Goal: Information Seeking & Learning: Learn about a topic

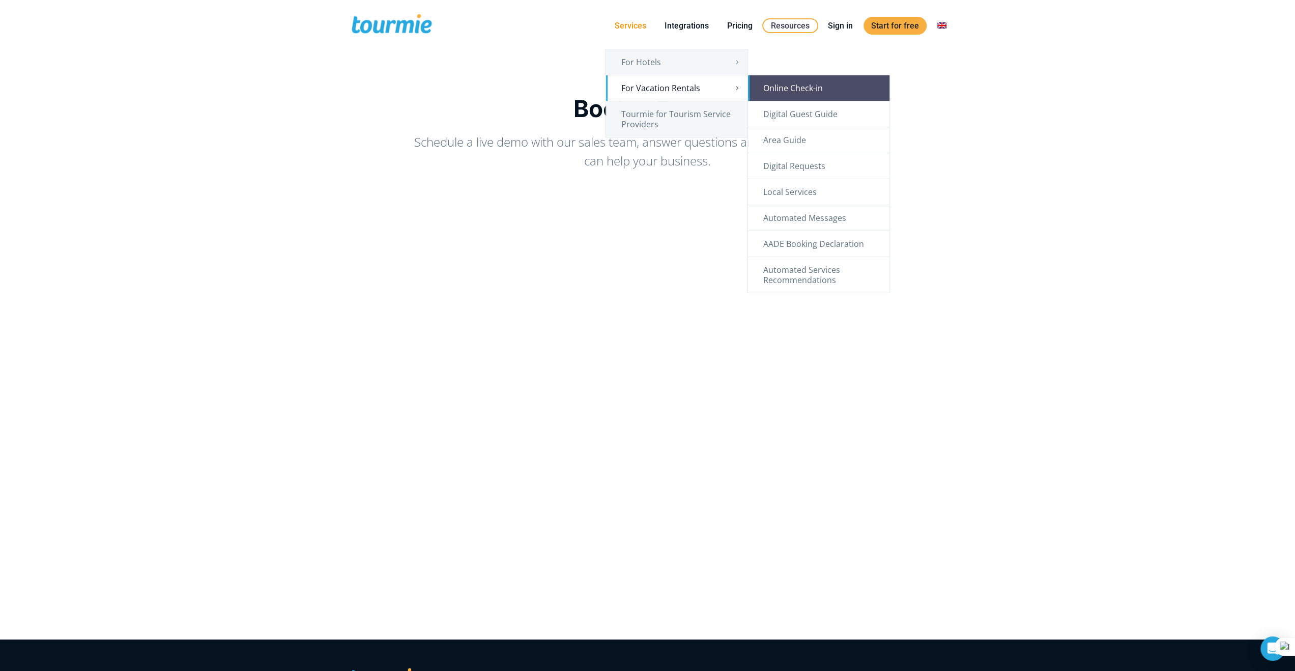
click at [776, 89] on link "Online Check-in" at bounding box center [818, 87] width 141 height 25
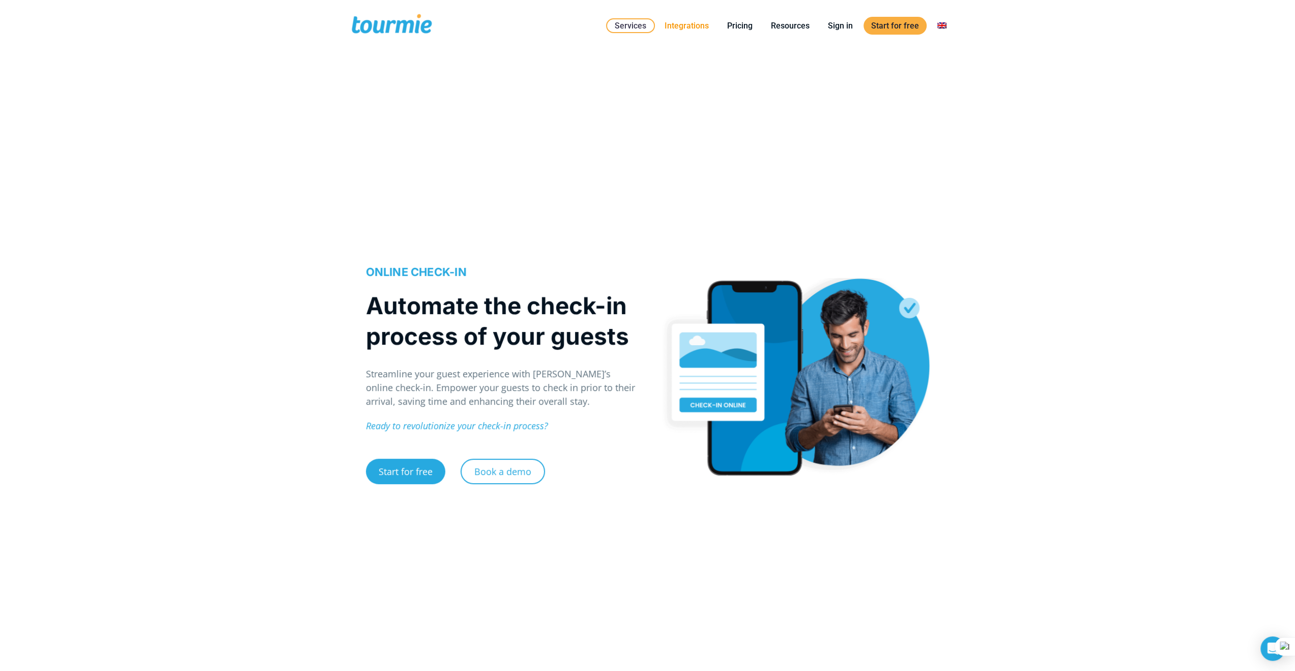
click at [704, 26] on link "Integrations" at bounding box center [687, 25] width 60 height 13
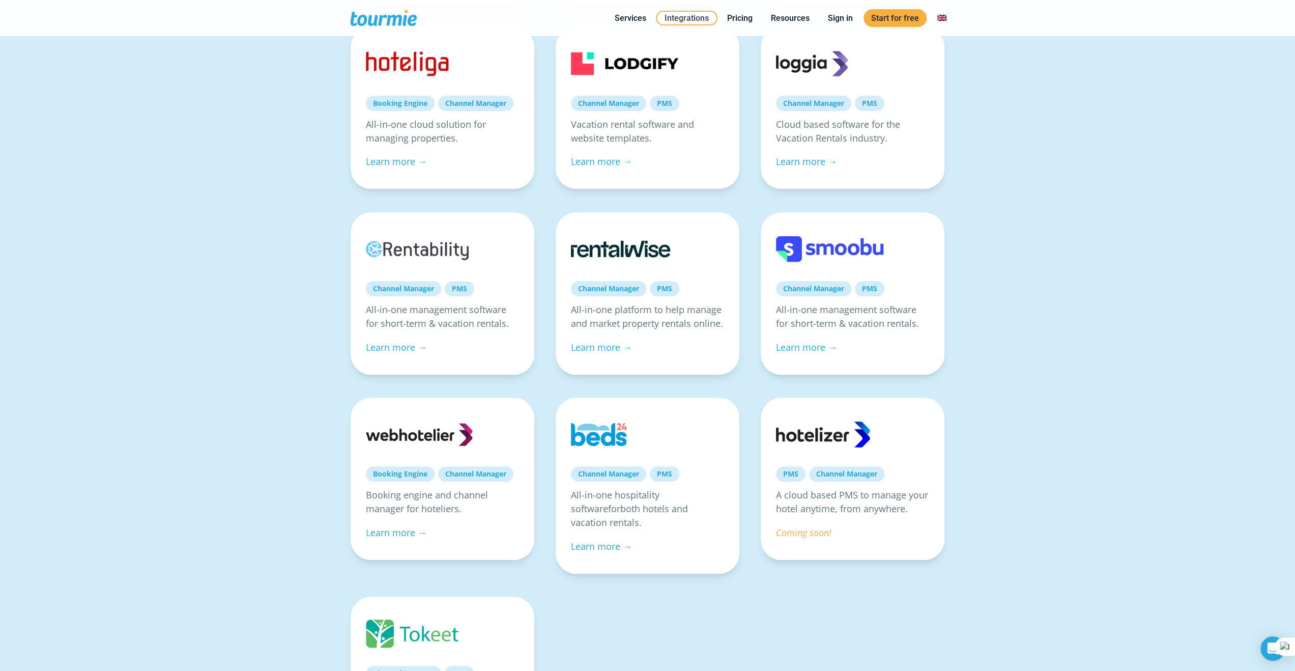
scroll to position [368, 0]
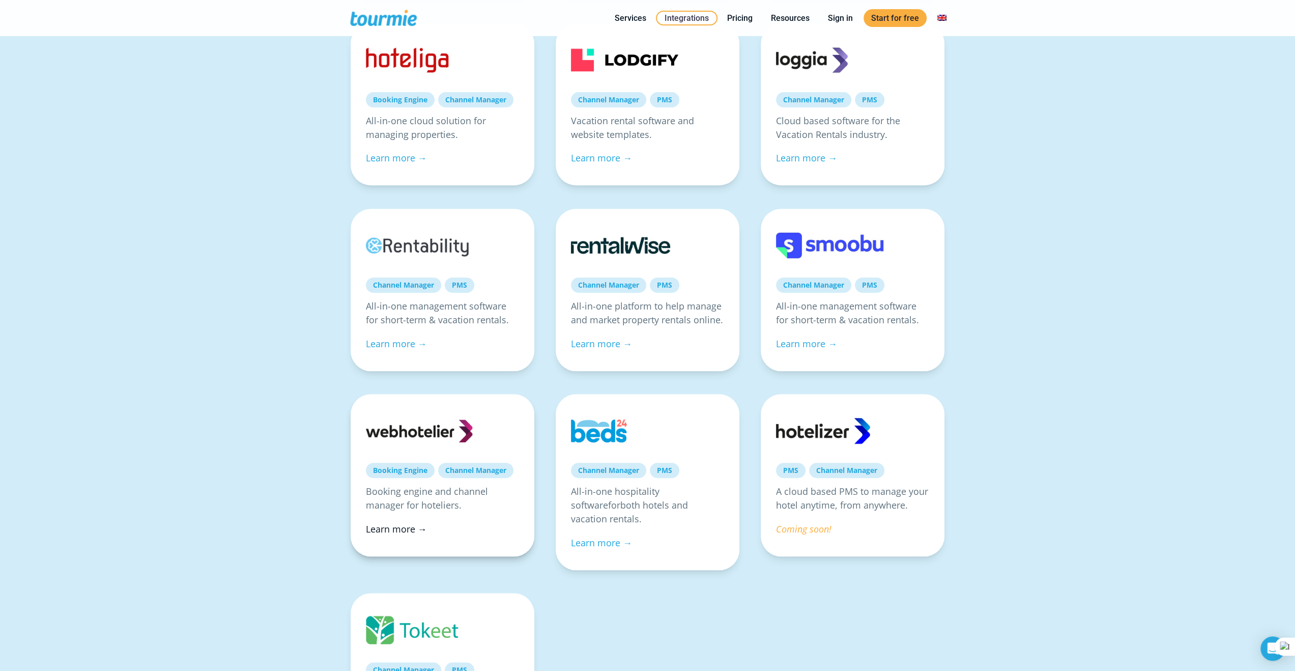
click at [406, 525] on link "Learn more →" at bounding box center [396, 528] width 61 height 12
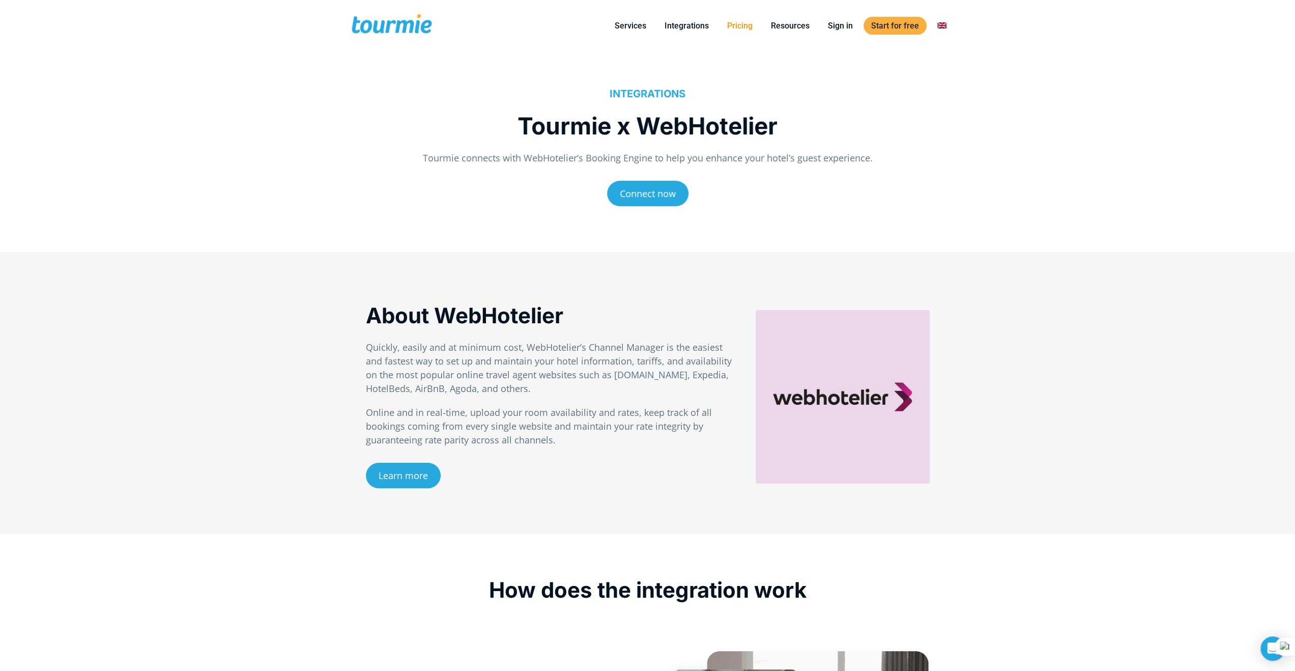
click at [738, 22] on link "Pricing" at bounding box center [739, 25] width 41 height 13
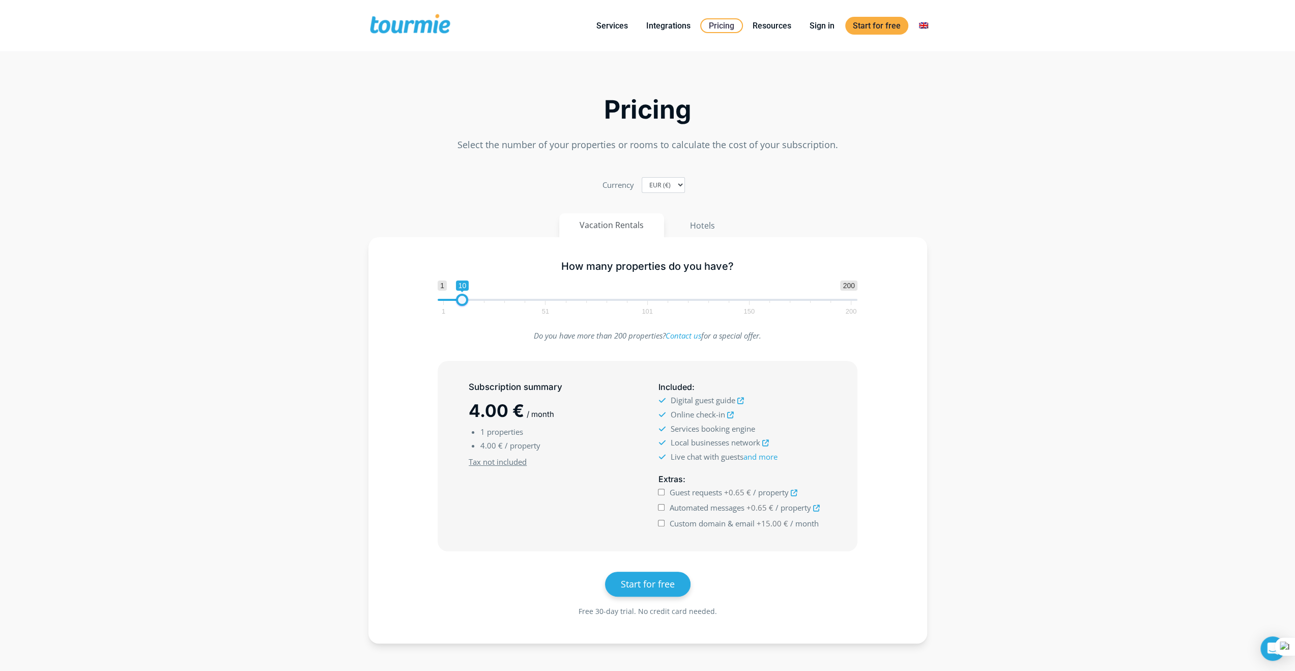
type input "9"
drag, startPoint x: 442, startPoint y: 298, endPoint x: 458, endPoint y: 299, distance: 16.3
click at [458, 299] on span at bounding box center [460, 300] width 12 height 12
click at [661, 489] on input "Guest requests +0.65 € / property" at bounding box center [661, 491] width 7 height 7
checkbox input "true"
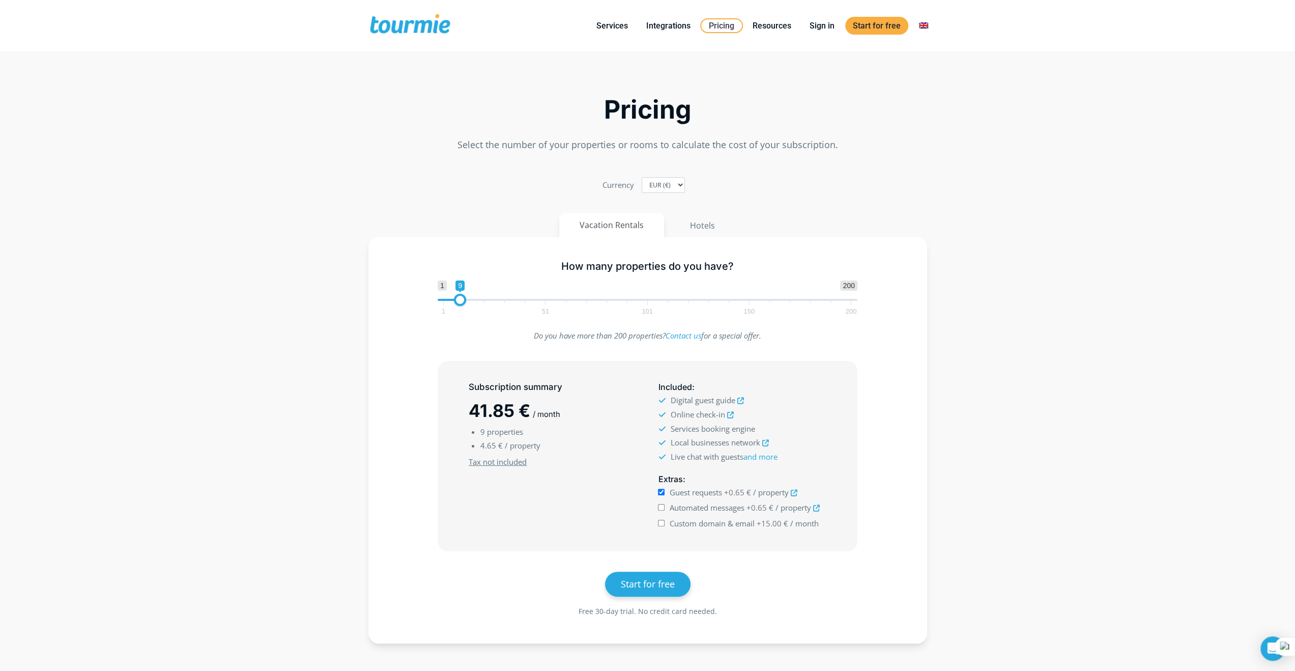
click at [662, 504] on input "Automated messages +0.65 € / property" at bounding box center [661, 507] width 7 height 7
checkbox input "true"
click at [662, 522] on input "Custom domain & email +15.00 € / month" at bounding box center [661, 522] width 7 height 7
checkbox input "true"
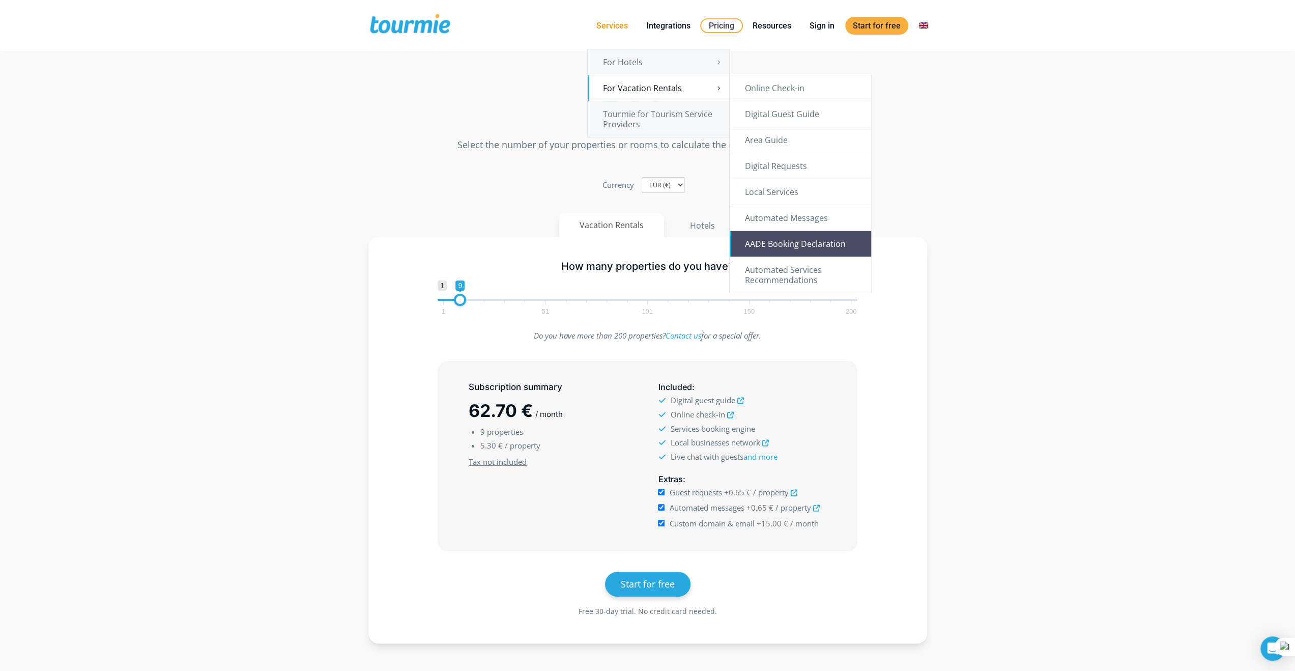
click at [832, 244] on link "AADE Booking Declaration" at bounding box center [800, 243] width 141 height 25
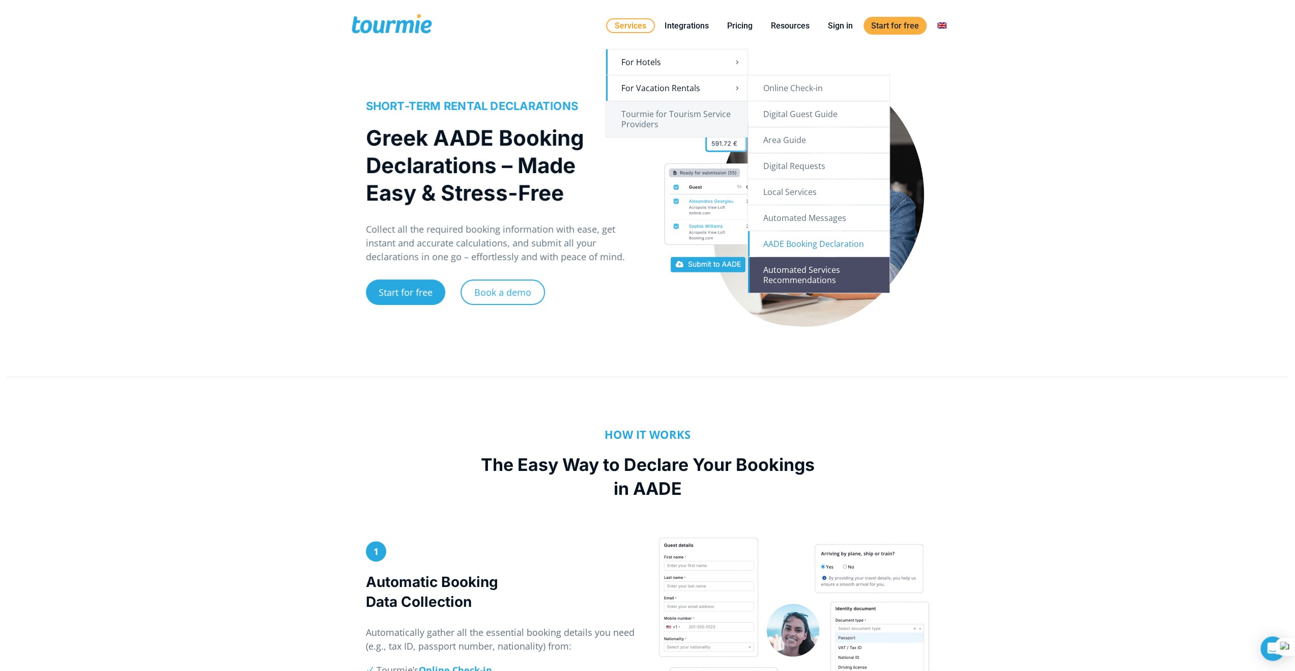
click at [817, 278] on link "Automated Services Recommendations" at bounding box center [818, 275] width 141 height 36
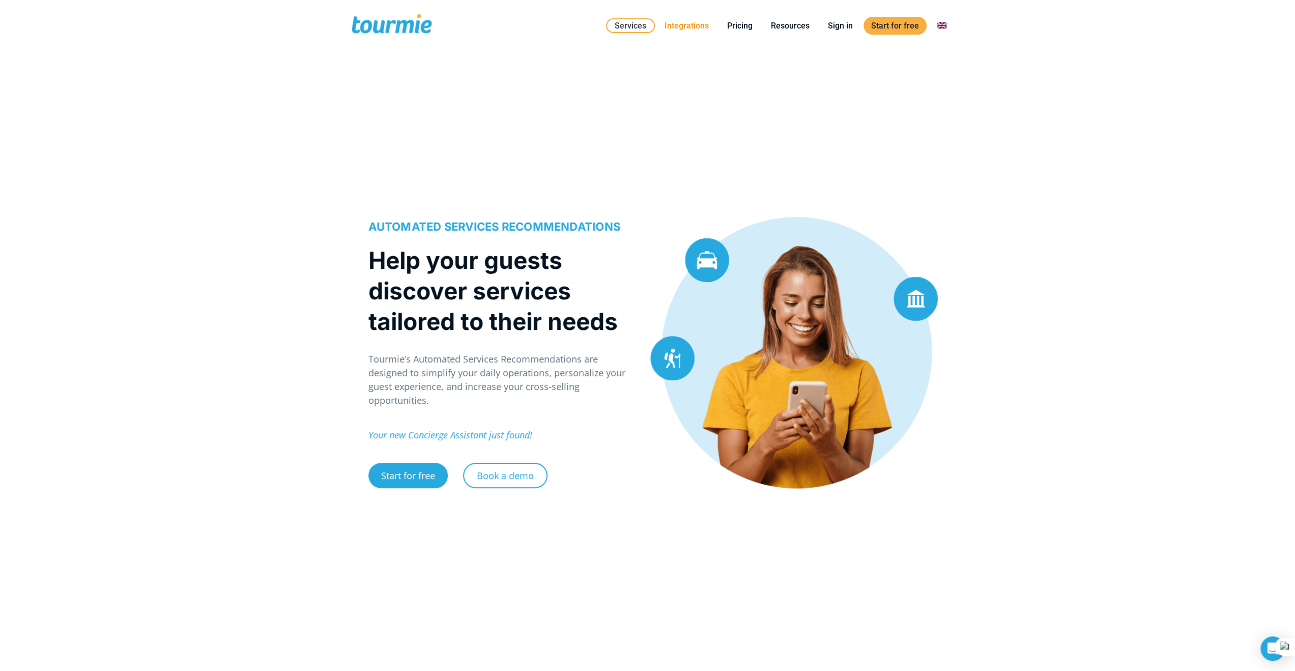
click at [690, 25] on link "Integrations" at bounding box center [687, 25] width 60 height 13
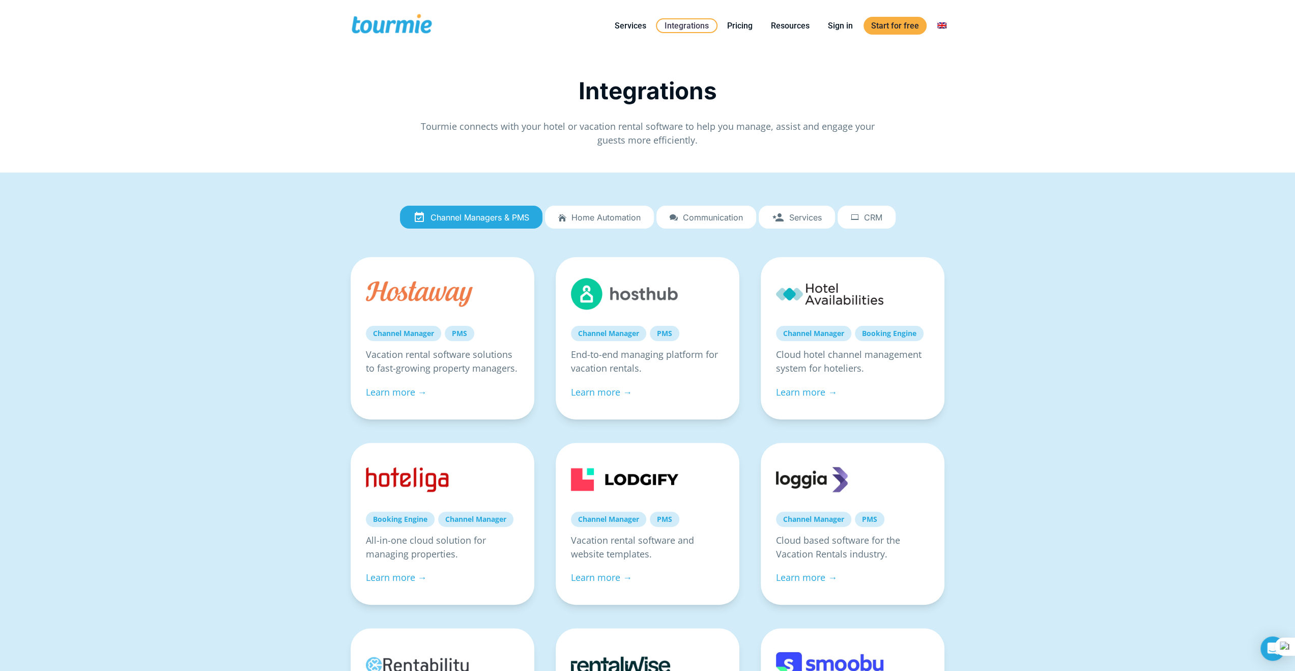
click at [619, 218] on span "Home automation" at bounding box center [605, 217] width 69 height 9
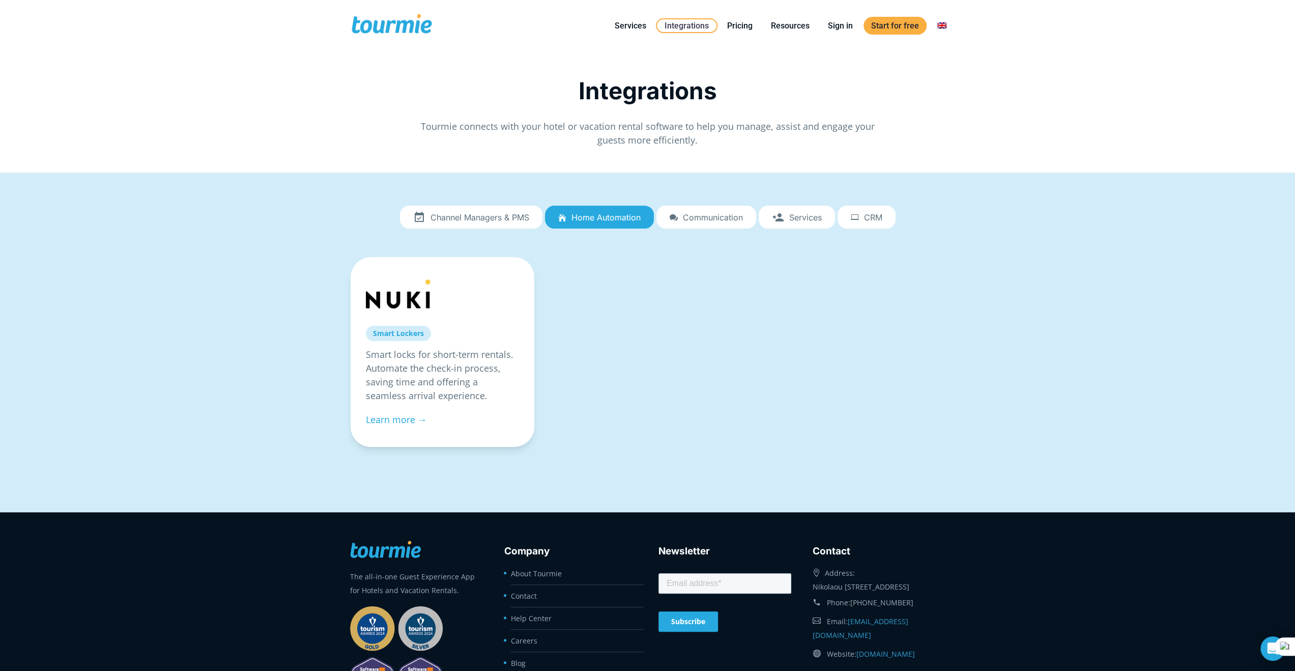
click at [714, 218] on span "Communication" at bounding box center [713, 217] width 60 height 9
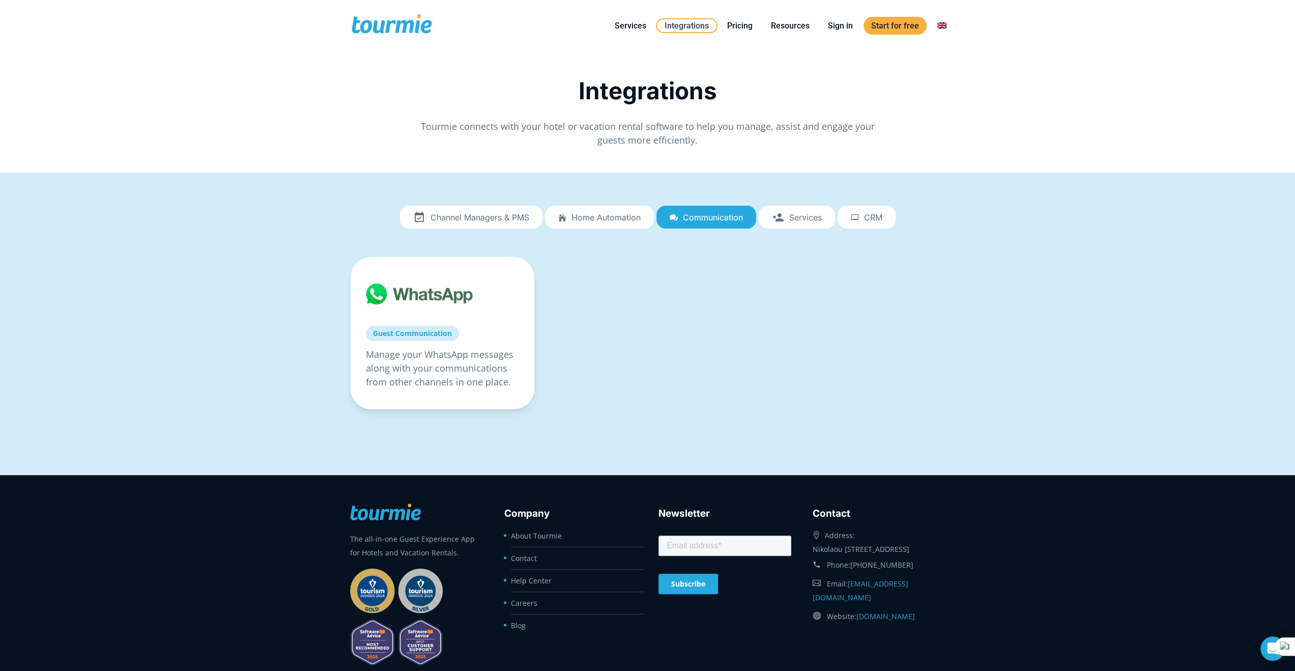
click at [789, 216] on span "Services" at bounding box center [805, 217] width 33 height 9
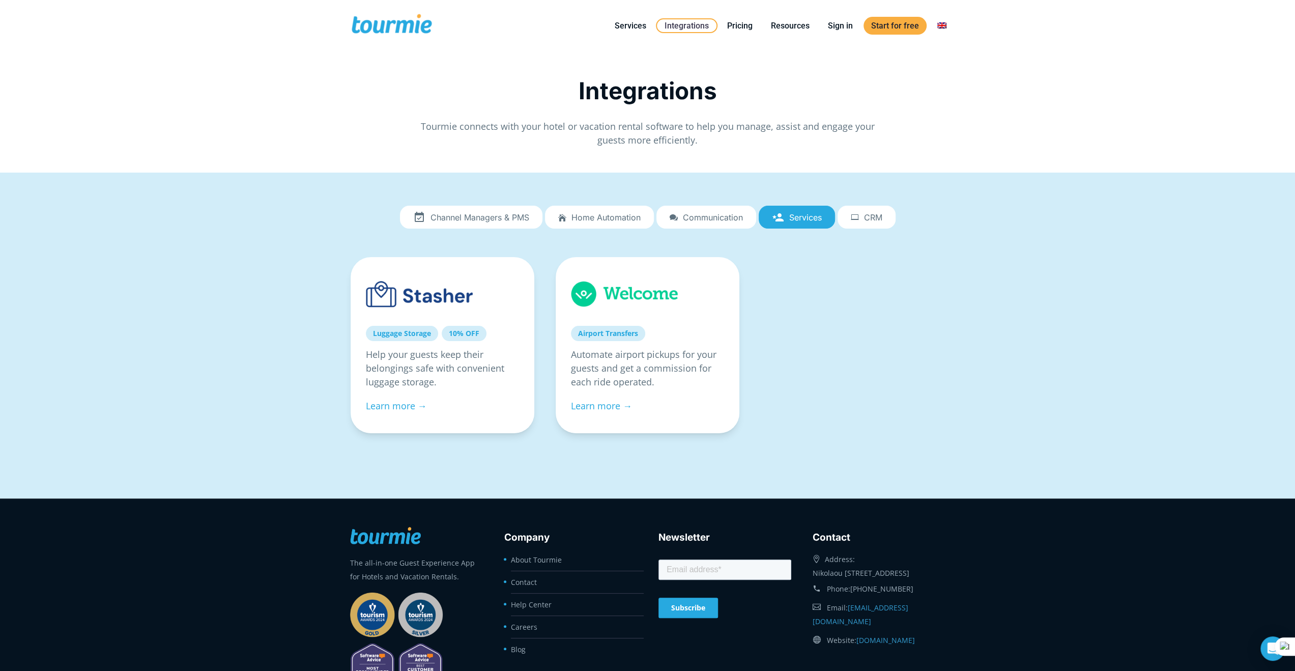
click at [870, 219] on span "CRM" at bounding box center [873, 217] width 18 height 9
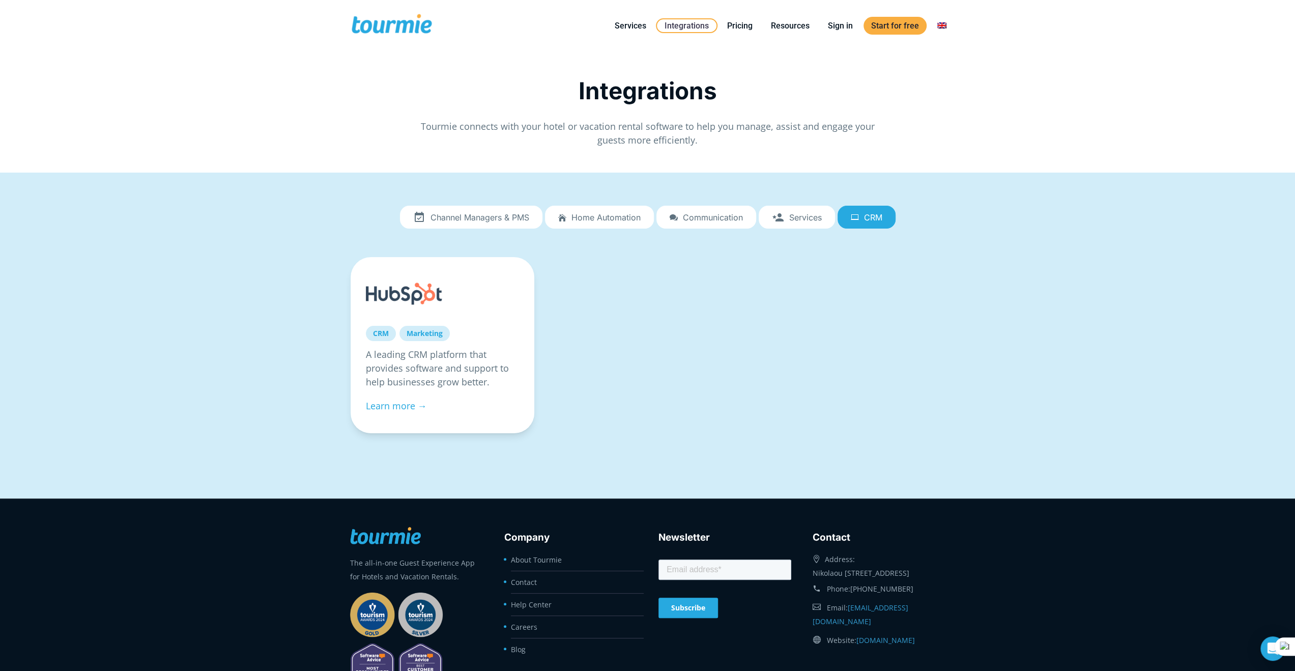
click at [494, 216] on span "Channel Managers & PMS" at bounding box center [479, 217] width 99 height 9
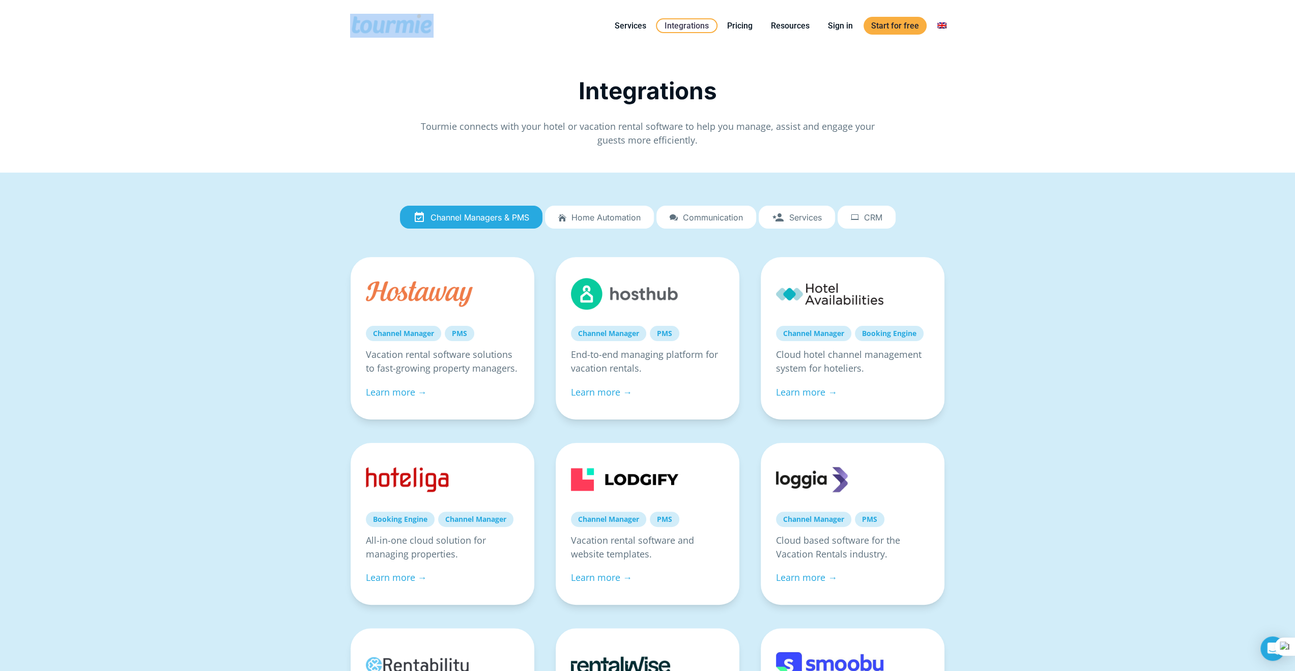
drag, startPoint x: 441, startPoint y: 24, endPoint x: 378, endPoint y: 27, distance: 63.1
click at [378, 27] on div "Primary Menu Close Services For Hotels Online Check-in Digital Guest Directory …" at bounding box center [647, 25] width 595 height 51
copy div "Primary Menu Close"
